Goal: Check status: Check status

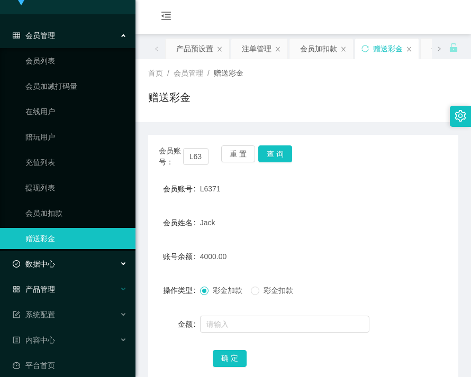
scroll to position [29, 0]
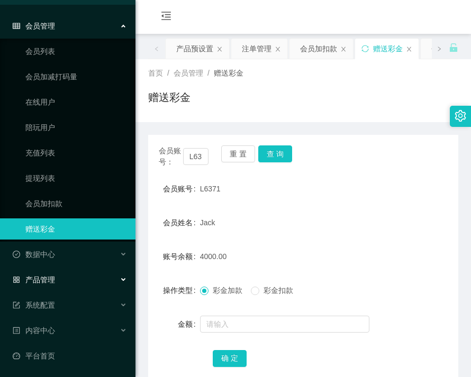
click at [52, 276] on span "产品管理" at bounding box center [34, 280] width 42 height 8
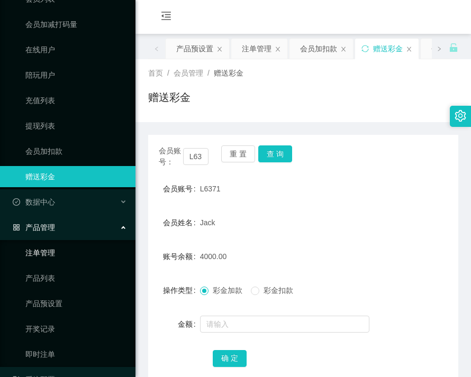
scroll to position [82, 0]
click at [54, 306] on link "产品预设置" at bounding box center [76, 303] width 102 height 21
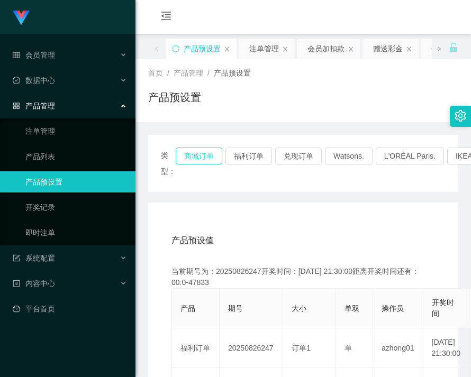
click at [185, 159] on button "商城订单" at bounding box center [199, 156] width 47 height 17
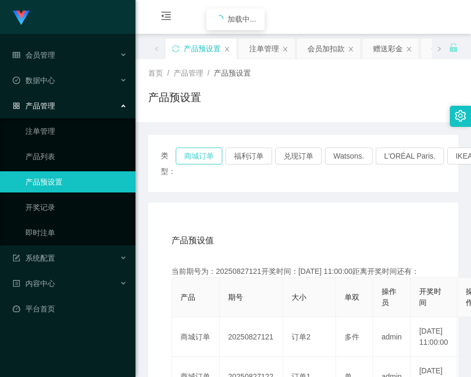
click at [197, 158] on button "商城订单" at bounding box center [199, 156] width 47 height 17
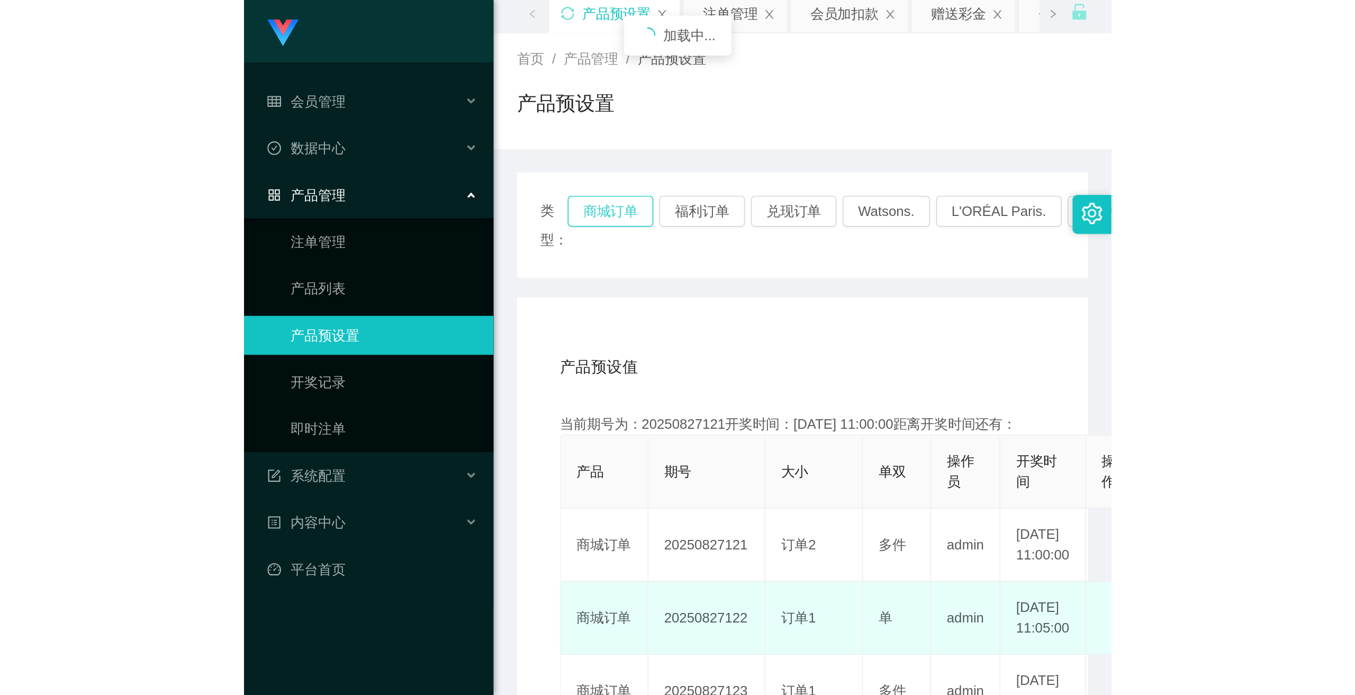
scroll to position [159, 0]
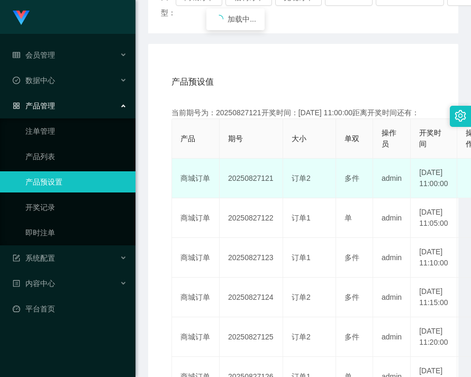
click at [257, 194] on td "20250827121" at bounding box center [252, 179] width 64 height 40
drag, startPoint x: 257, startPoint y: 194, endPoint x: 295, endPoint y: 213, distance: 42.4
click at [257, 195] on td "20250827121" at bounding box center [252, 179] width 64 height 40
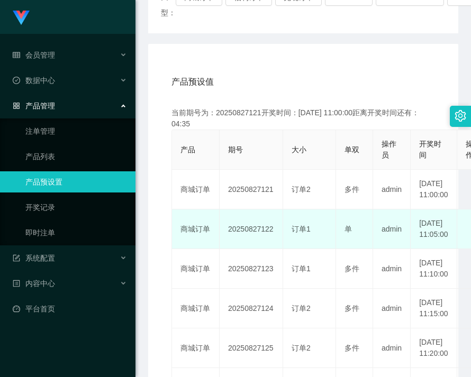
copy td "20250827121"
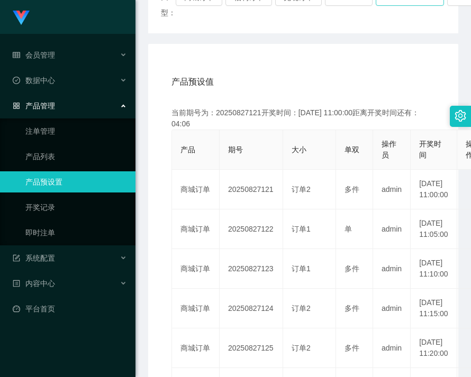
drag, startPoint x: 390, startPoint y: 20, endPoint x: 393, endPoint y: 0, distance: 20.4
click at [390, 20] on div "类型： 商城订单 福利订单 兑现订单 Watsons. L'ORÉAL Paris. IKEA. [GEOGRAPHIC_DATA]. COURTS." at bounding box center [303, 5] width 285 height 32
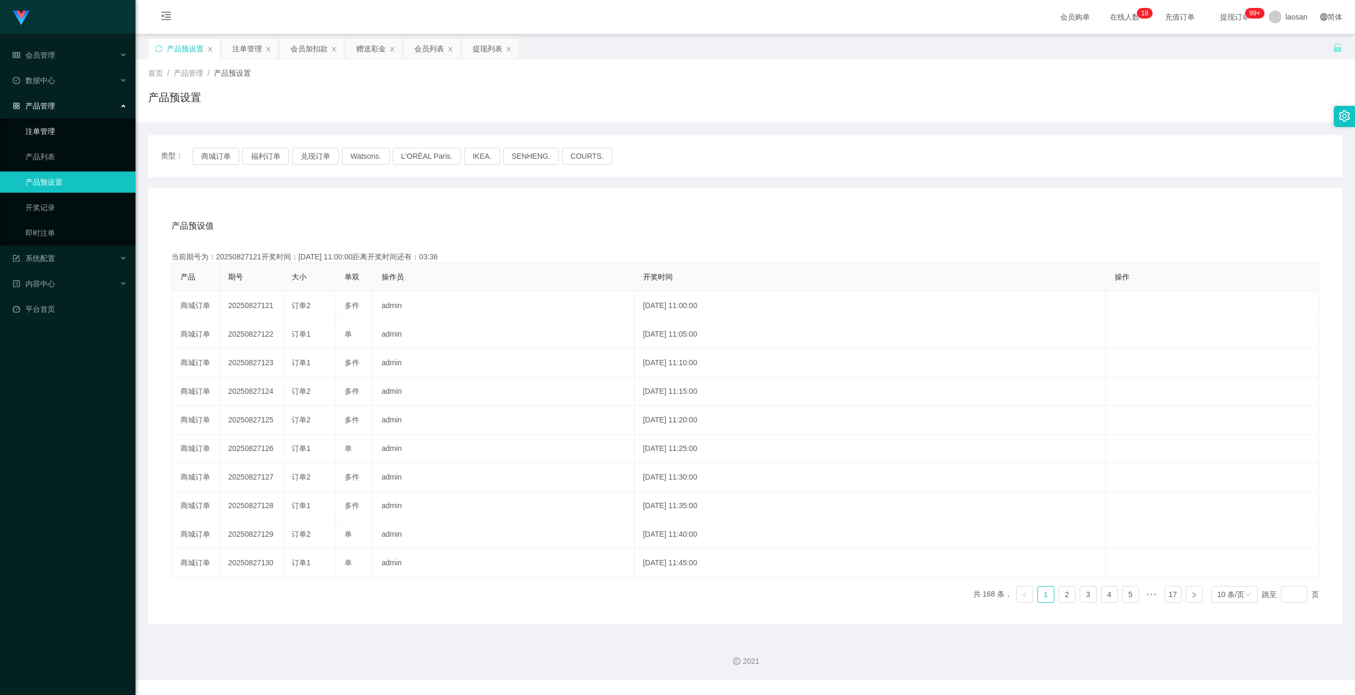
drag, startPoint x: 40, startPoint y: 137, endPoint x: 134, endPoint y: 174, distance: 101.6
click at [40, 137] on link "注单管理" at bounding box center [76, 131] width 102 height 21
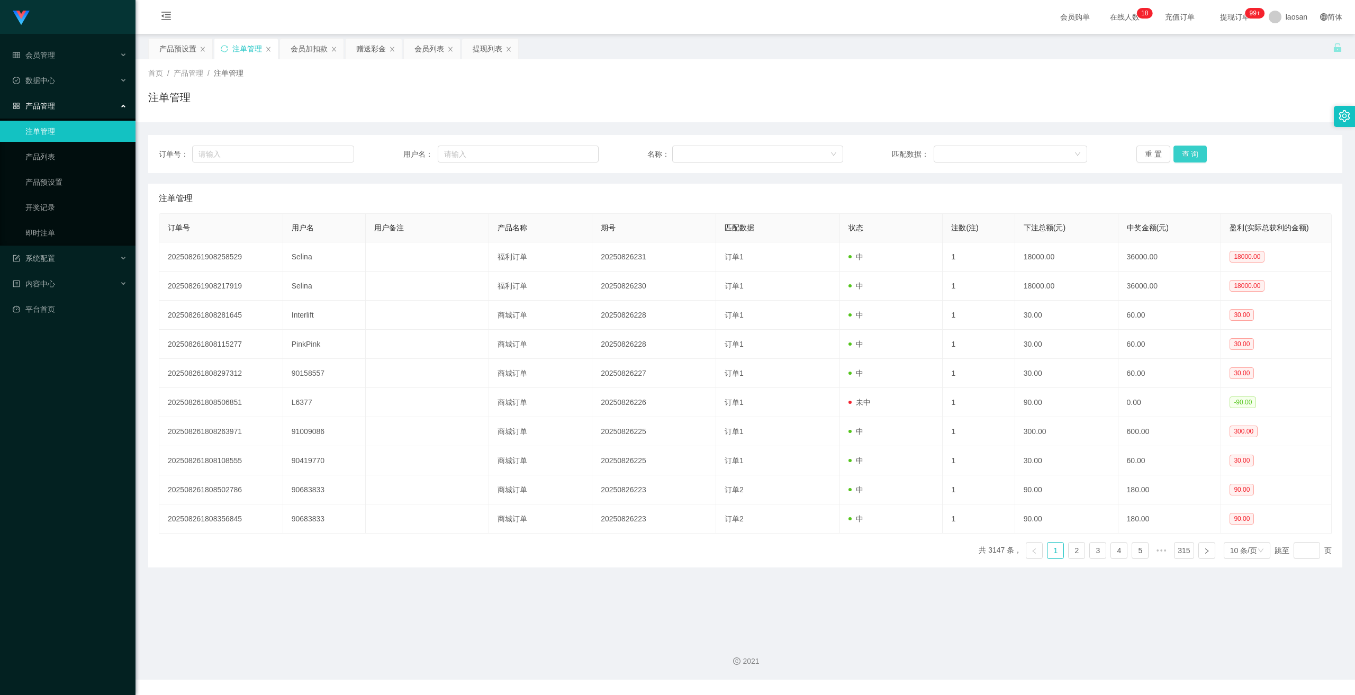
click at [471, 156] on button "查 询" at bounding box center [1191, 154] width 34 height 17
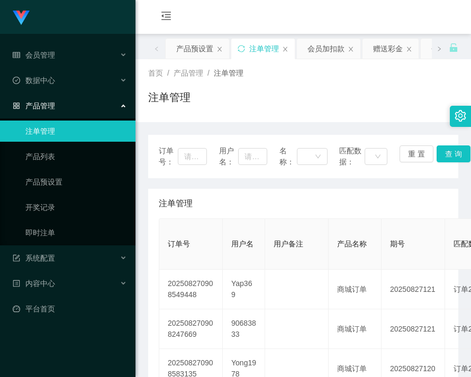
click at [428, 8] on div "会员购单 在线人数 0 1 2 3 4 5 6 7 8 9 0 1 2 3 4 5 6 7 8 9 0 1 2 3 4 5 6 7 8 9 0 1 2 3 4…" at bounding box center [304, 17] width 336 height 34
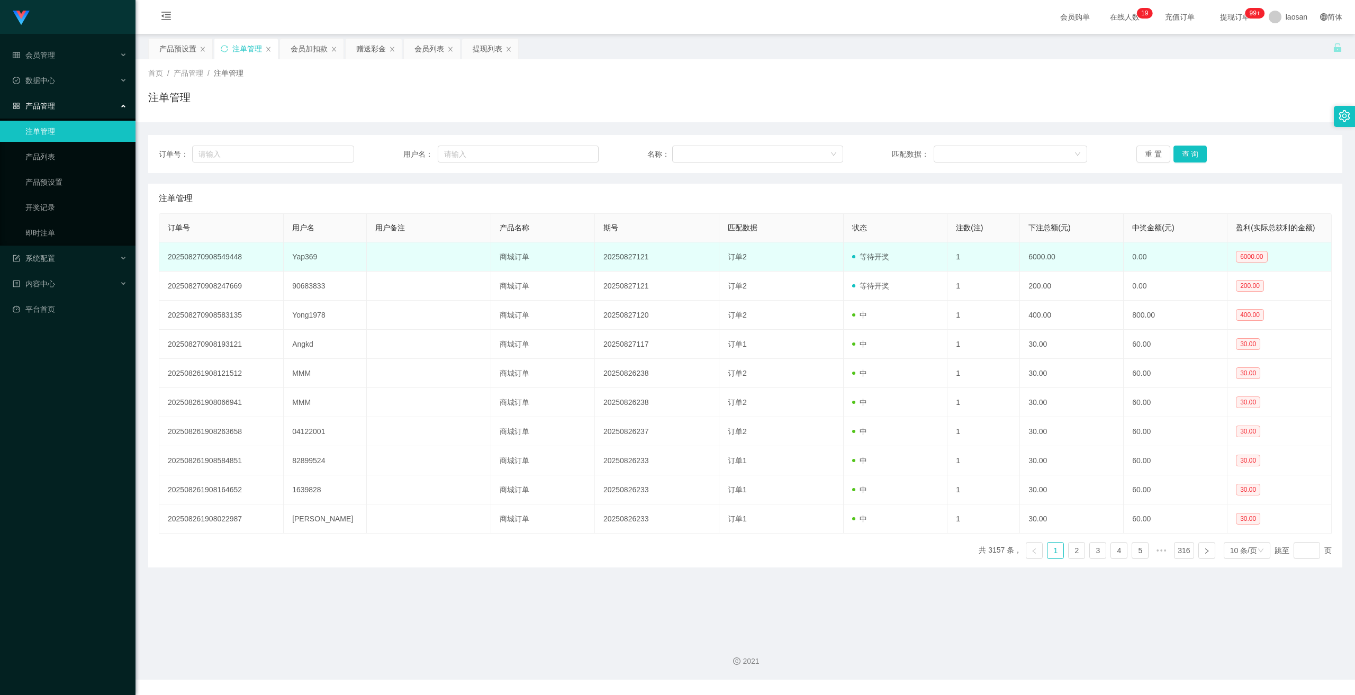
click at [307, 259] on td "Yap369" at bounding box center [325, 256] width 83 height 29
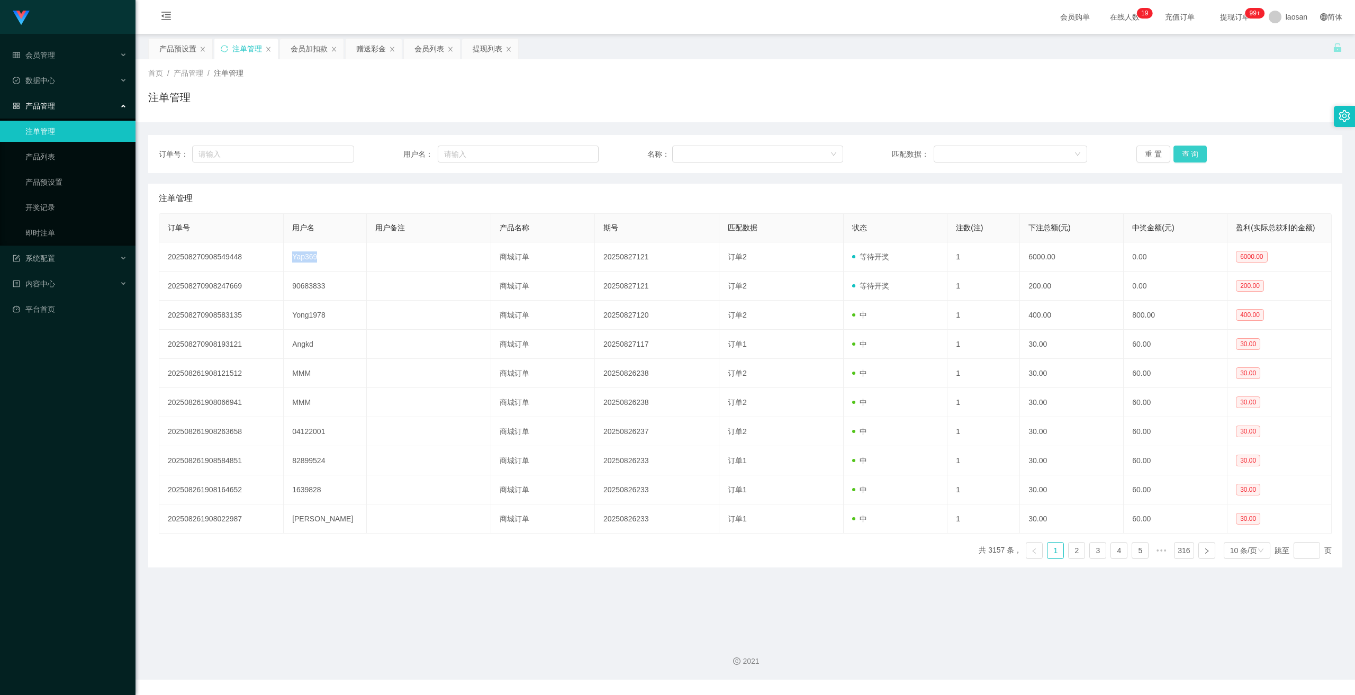
click at [471, 150] on button "查 询" at bounding box center [1191, 154] width 34 height 17
click at [471, 151] on button "查 询" at bounding box center [1191, 154] width 34 height 17
click at [471, 151] on div "重 置 查 询" at bounding box center [1234, 154] width 195 height 17
click at [471, 151] on button "查 询" at bounding box center [1191, 154] width 34 height 17
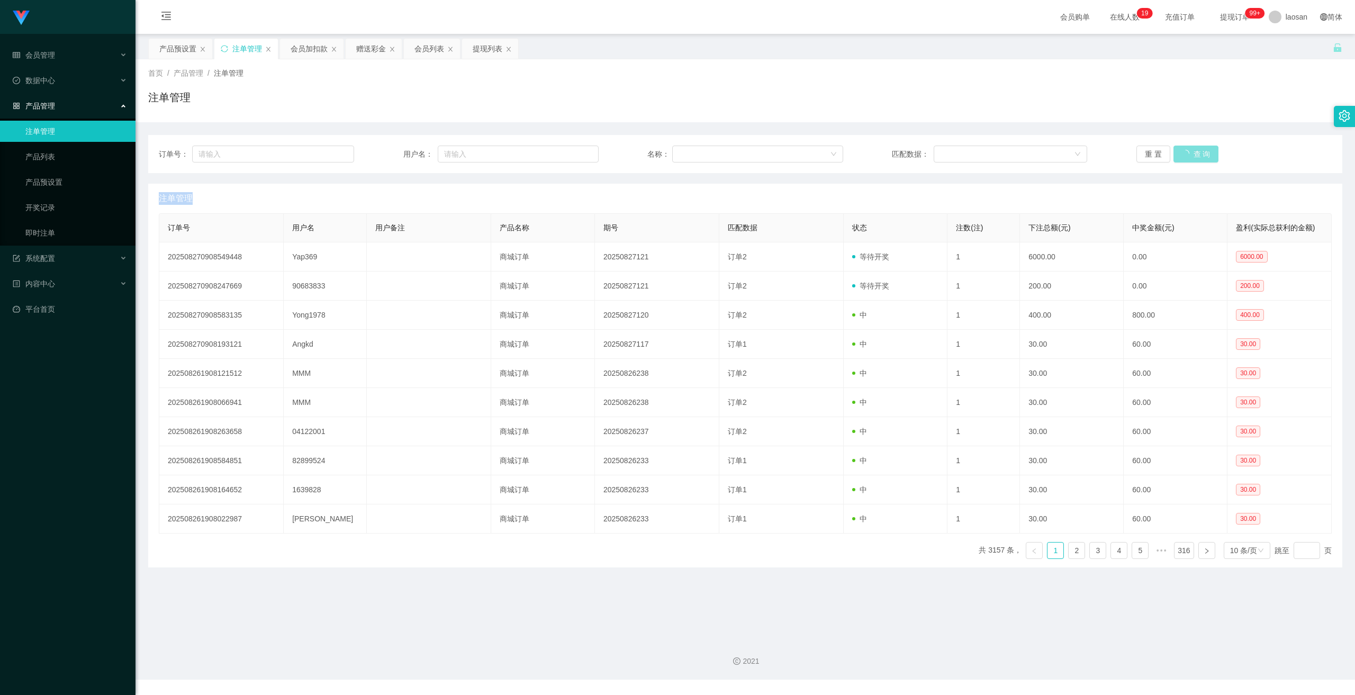
click at [471, 151] on div "重 置 查 询" at bounding box center [1234, 154] width 195 height 17
click at [471, 151] on button "查 询" at bounding box center [1191, 154] width 34 height 17
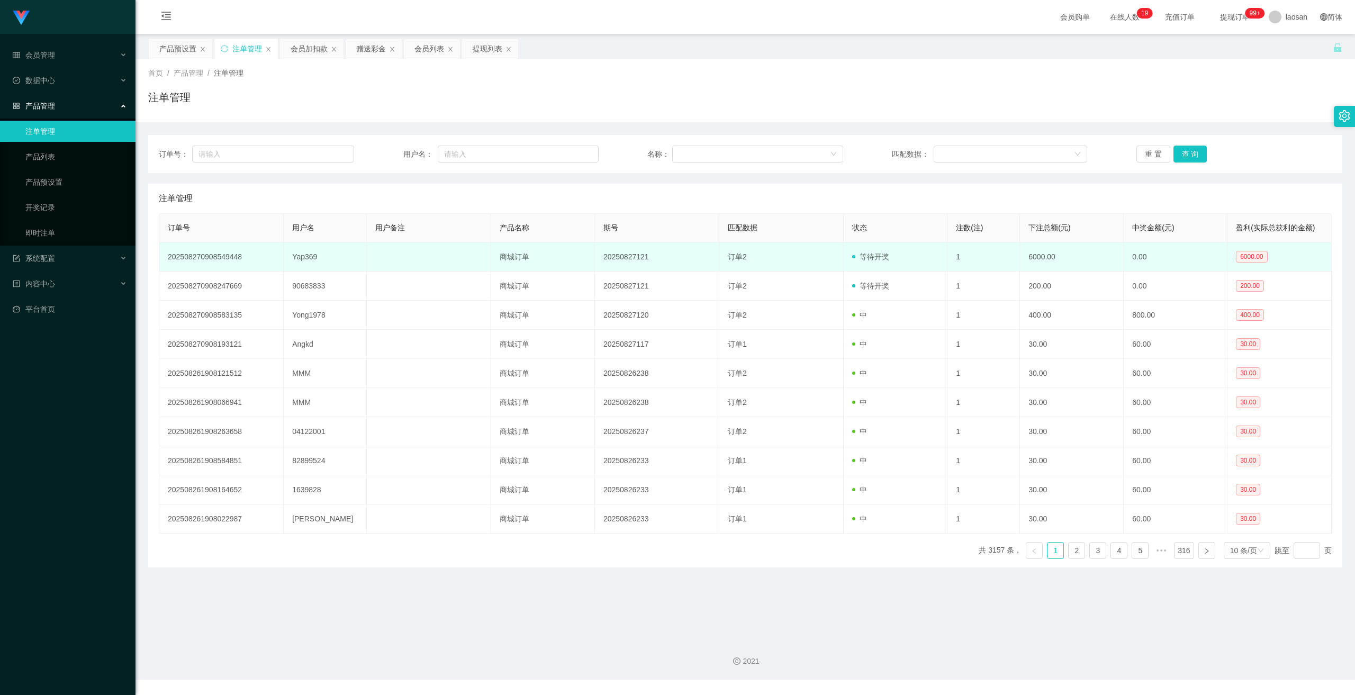
click at [301, 262] on td "Yap369" at bounding box center [325, 256] width 83 height 29
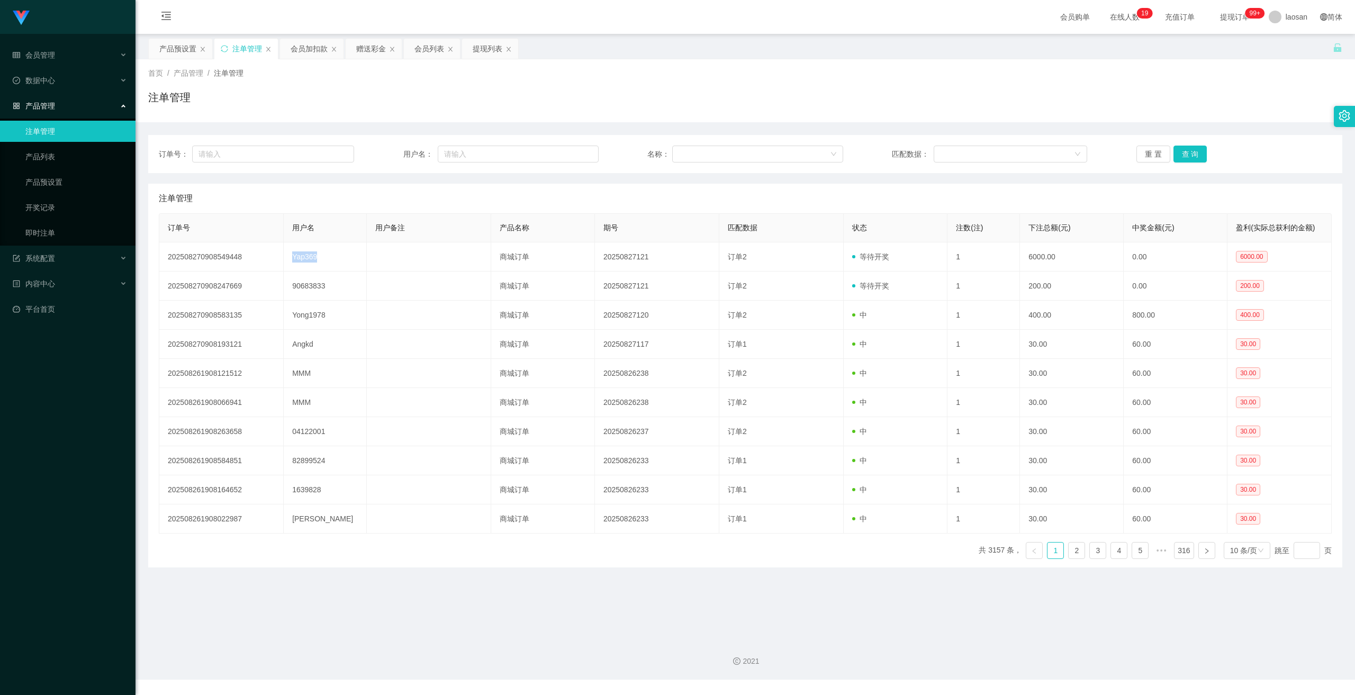
copy td "Yap369"
click at [471, 156] on button "查 询" at bounding box center [1191, 154] width 34 height 17
click at [471, 154] on button "查 询" at bounding box center [1191, 154] width 34 height 17
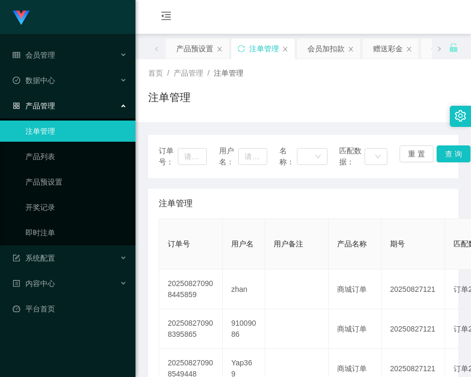
drag, startPoint x: 359, startPoint y: 20, endPoint x: 376, endPoint y: 10, distance: 19.0
click at [359, 20] on div "会员购单 在线人数 0 1 2 3 4 5 6 7 8 9 0 1 2 3 4 5 6 7 8 9 0 1 2 3 4 5 6 7 8 9 0 1 2 3 4…" at bounding box center [304, 17] width 336 height 34
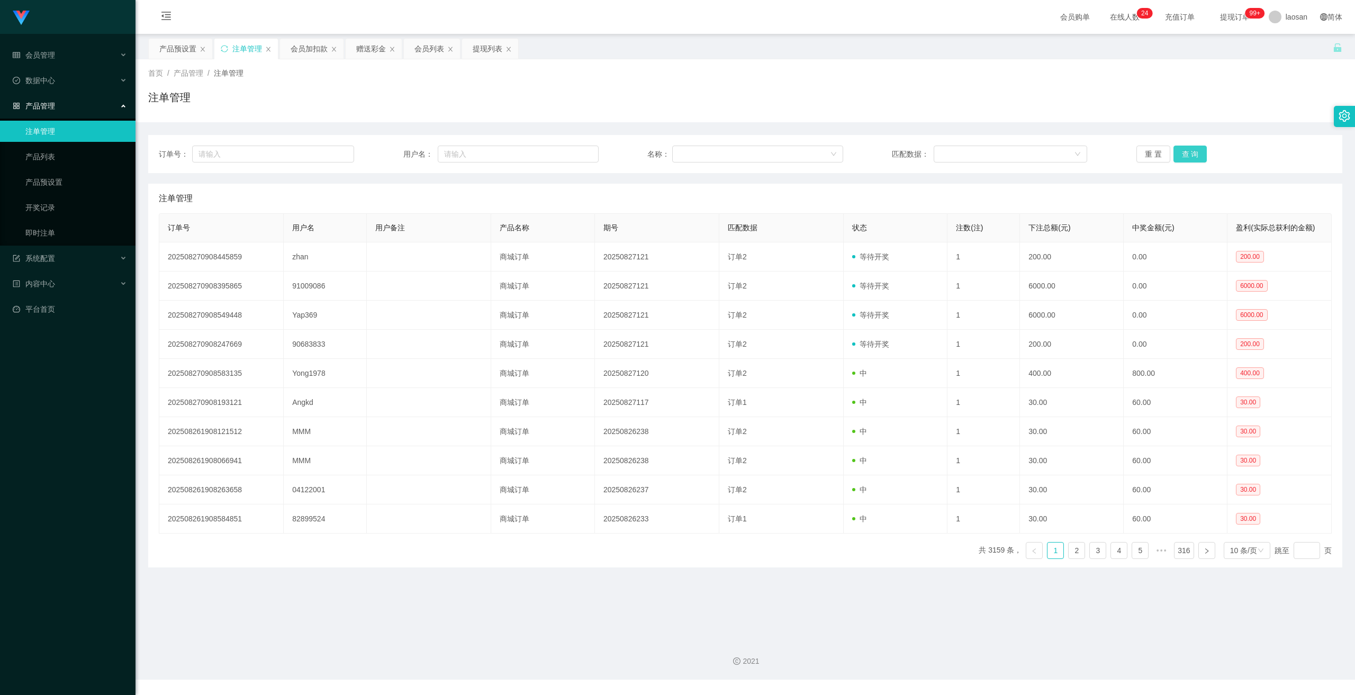
click at [471, 156] on button "查 询" at bounding box center [1191, 154] width 34 height 17
